Goal: Task Accomplishment & Management: Use online tool/utility

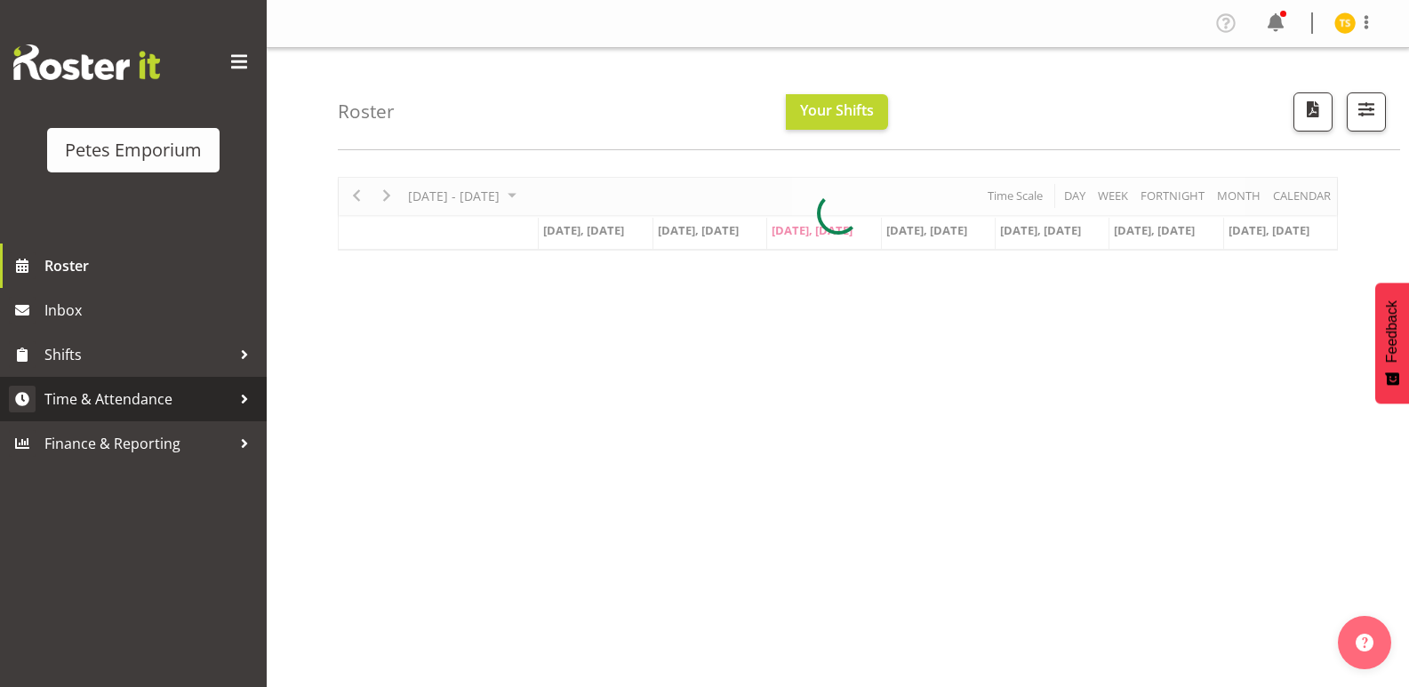
click at [108, 405] on span "Time & Attendance" at bounding box center [137, 399] width 187 height 27
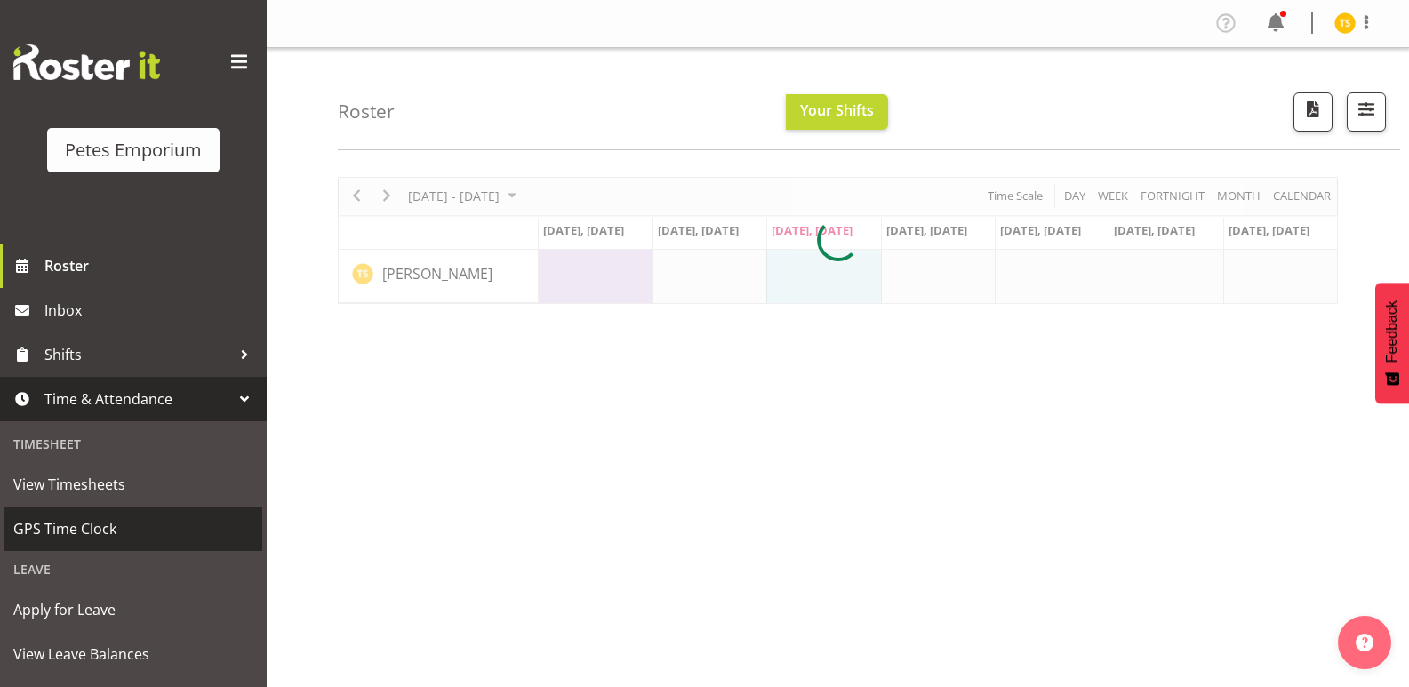
click at [87, 536] on span "GPS Time Clock" at bounding box center [133, 528] width 240 height 27
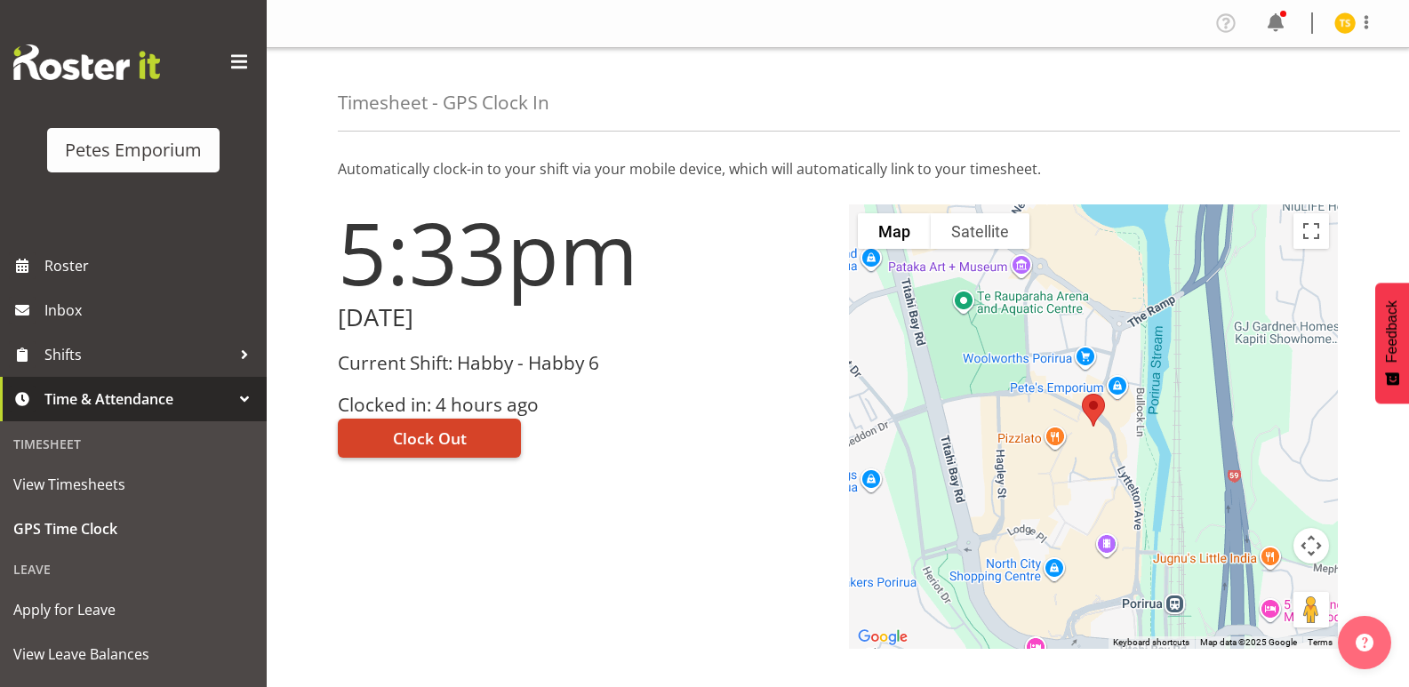
click at [417, 435] on span "Clock Out" at bounding box center [430, 438] width 74 height 23
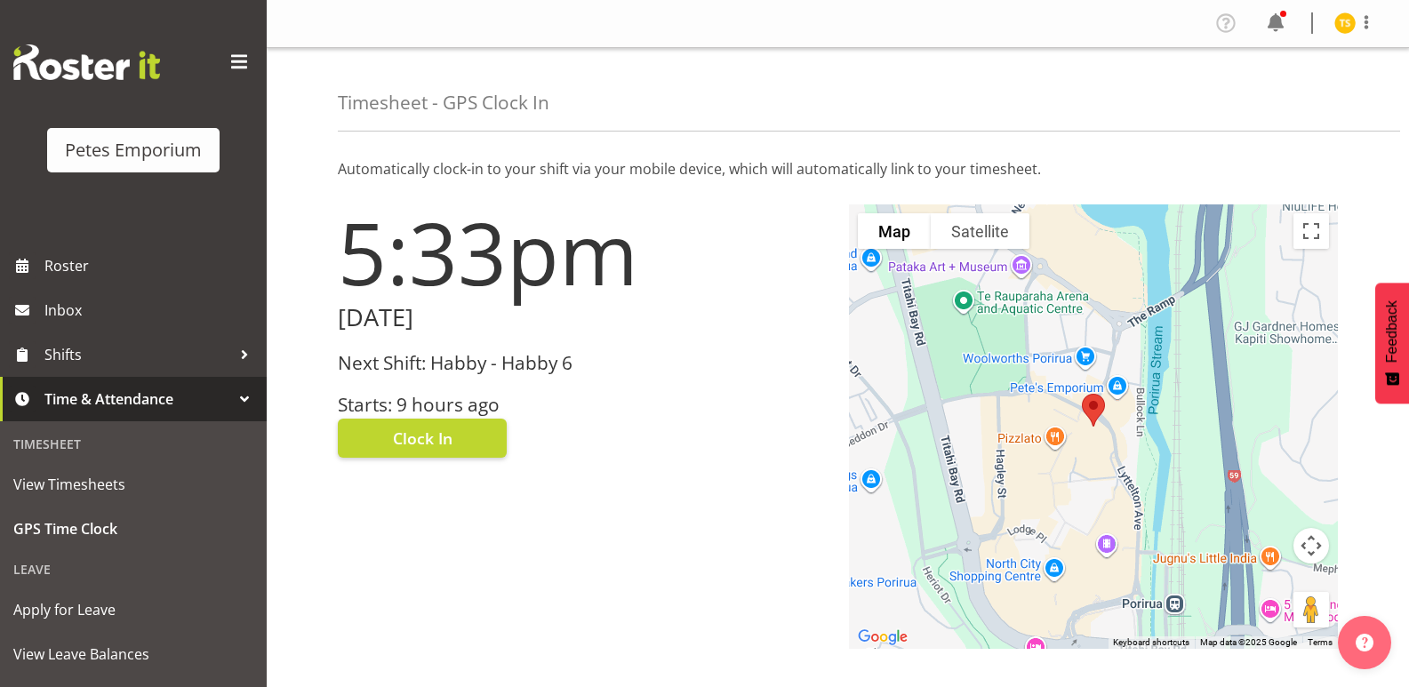
click at [1338, 28] on img at bounding box center [1344, 22] width 21 height 21
click at [1267, 83] on link "Log Out" at bounding box center [1291, 93] width 171 height 32
